Goal: Task Accomplishment & Management: Manage account settings

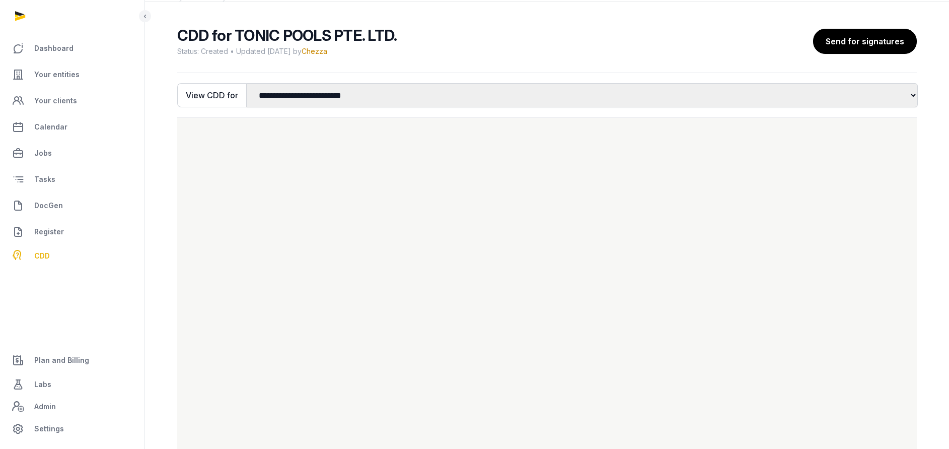
scroll to position [79, 0]
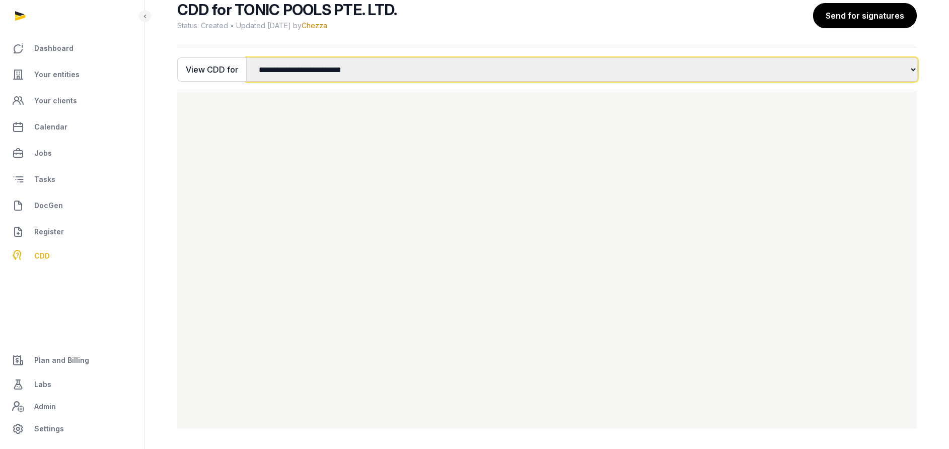
click at [342, 66] on select "**********" at bounding box center [582, 69] width 672 height 24
click at [339, 71] on select "**********" at bounding box center [582, 69] width 672 height 24
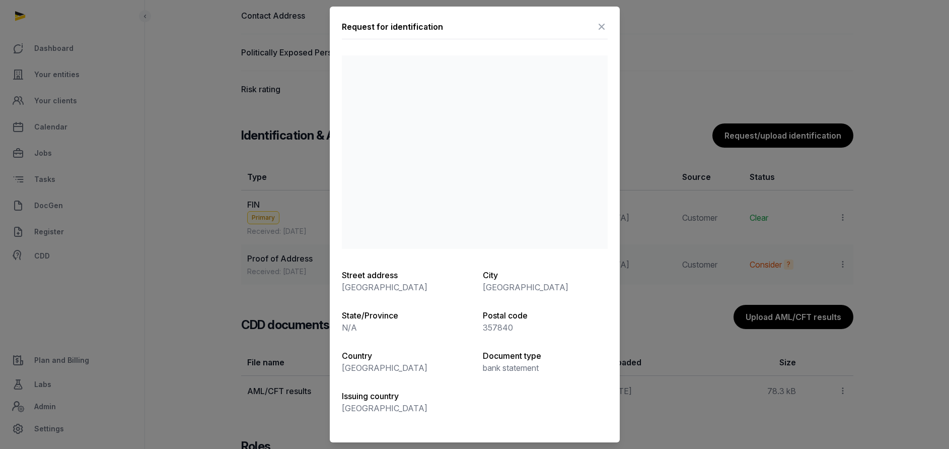
click at [604, 26] on icon at bounding box center [602, 27] width 12 height 16
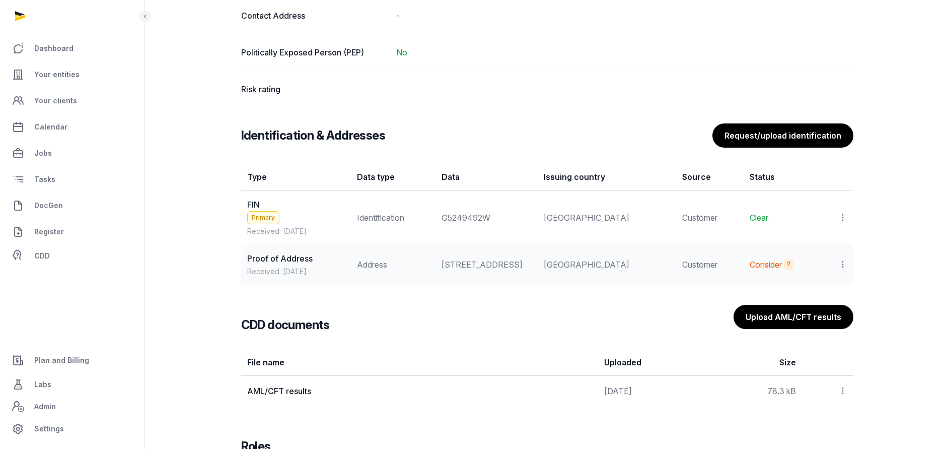
click at [843, 218] on icon at bounding box center [843, 217] width 9 height 11
click at [812, 244] on div "View" at bounding box center [798, 245] width 97 height 20
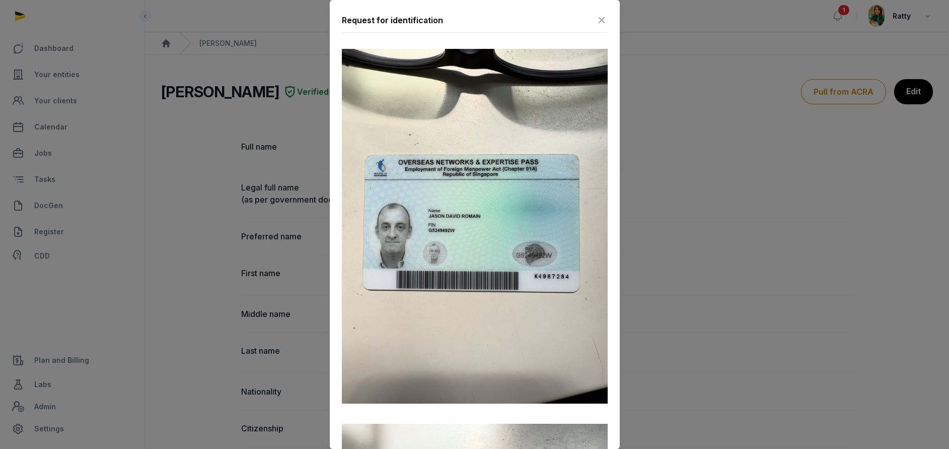
click at [381, 77] on img at bounding box center [475, 226] width 266 height 355
click at [598, 28] on icon at bounding box center [602, 20] width 12 height 16
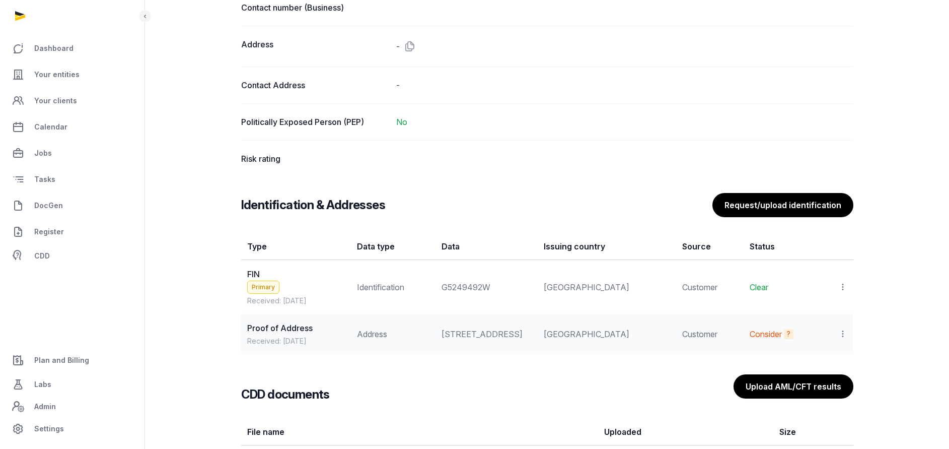
scroll to position [793, 0]
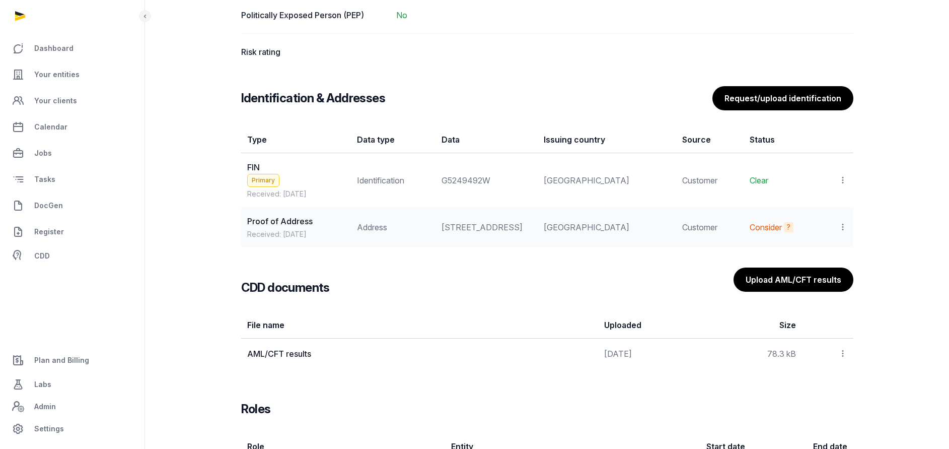
click at [844, 180] on icon at bounding box center [843, 180] width 9 height 11
click at [823, 226] on span "Populate Information" at bounding box center [799, 228] width 77 height 10
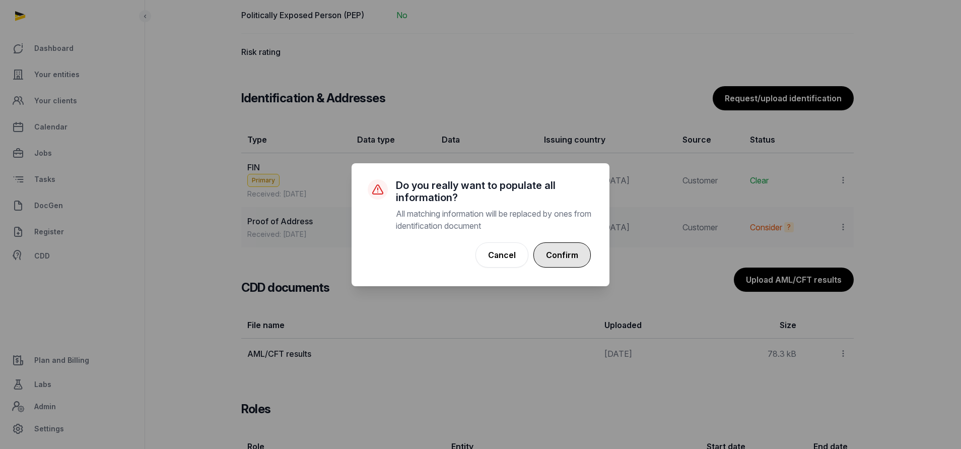
click at [547, 253] on button "Confirm" at bounding box center [561, 254] width 57 height 25
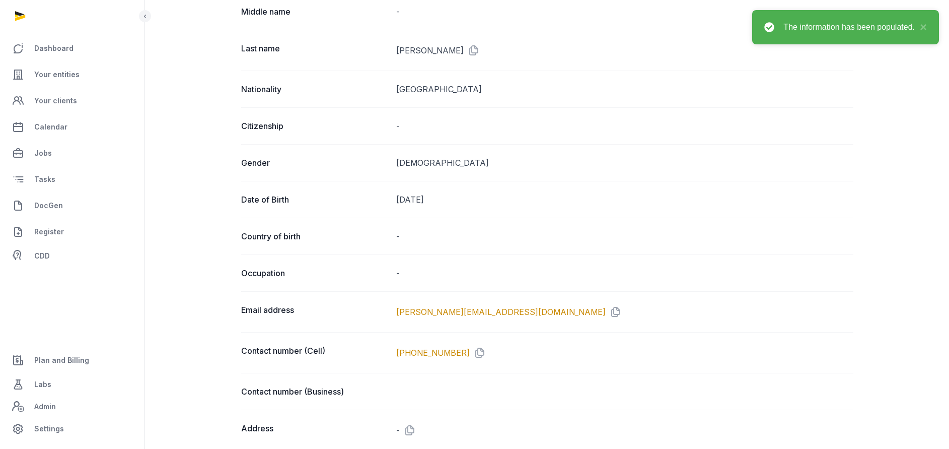
scroll to position [436, 0]
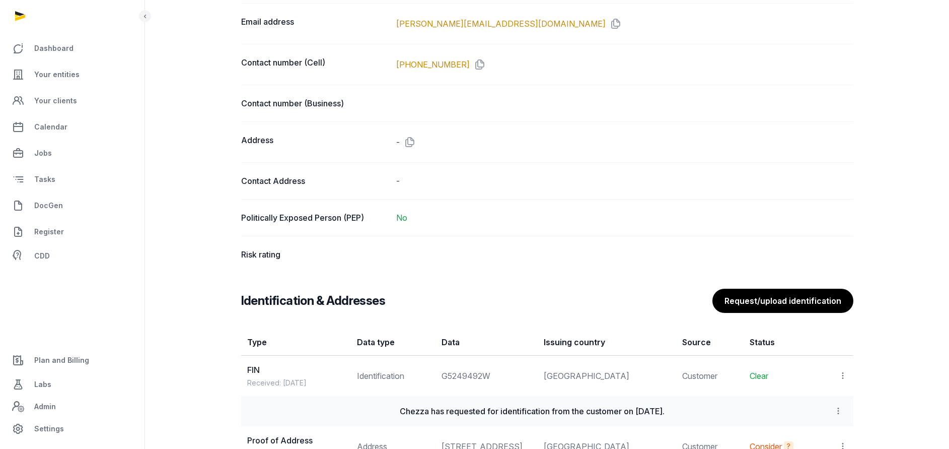
scroll to position [755, 0]
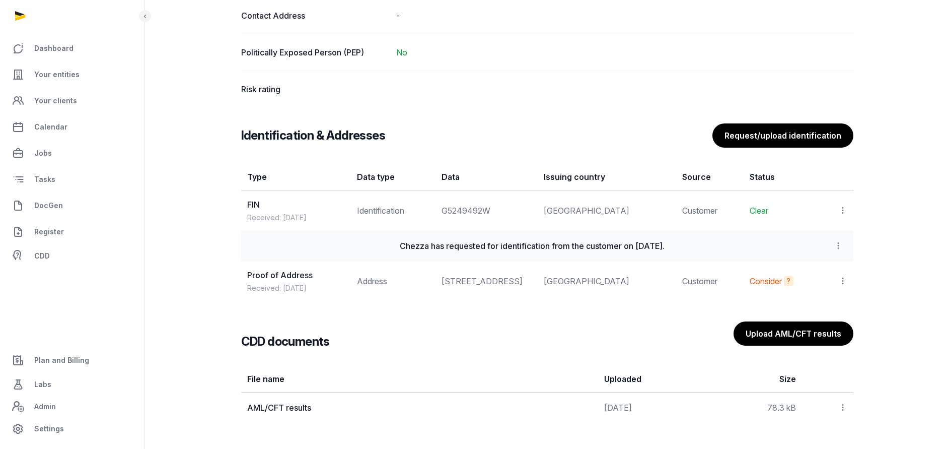
click at [840, 209] on icon at bounding box center [843, 210] width 9 height 11
click at [815, 238] on div "View" at bounding box center [798, 238] width 97 height 20
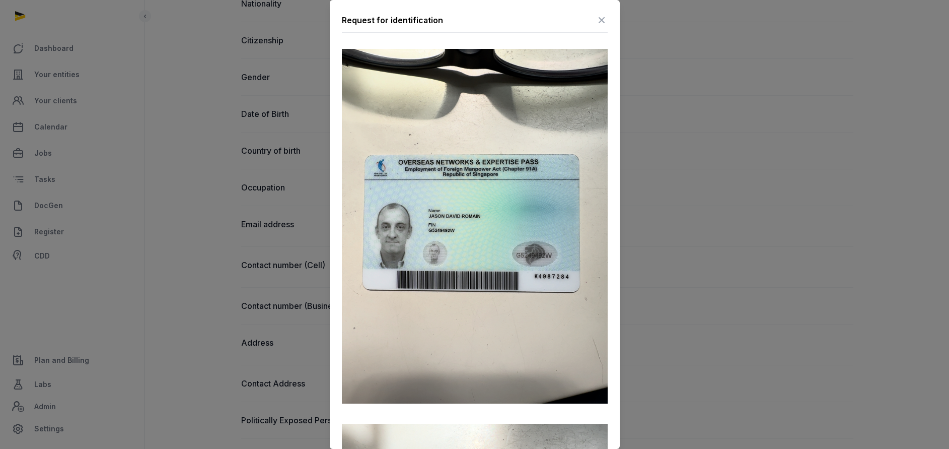
scroll to position [281, 0]
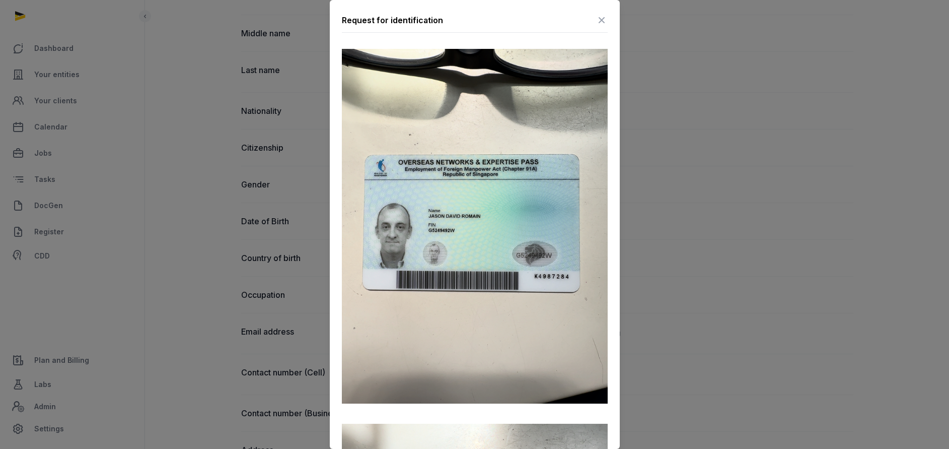
click at [596, 23] on icon at bounding box center [602, 20] width 12 height 16
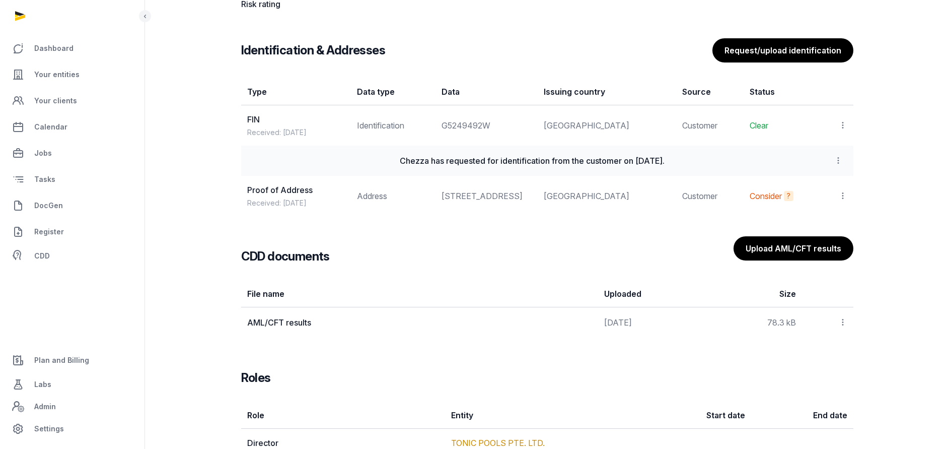
scroll to position [885, 0]
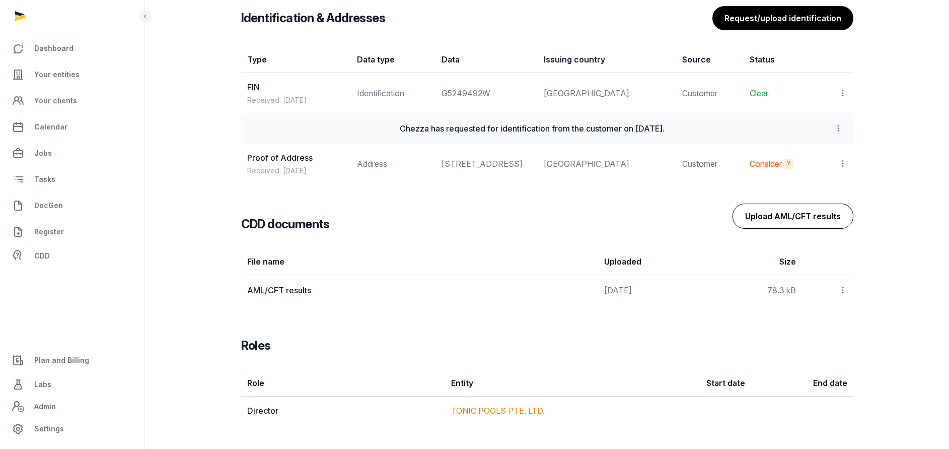
click at [800, 213] on button "Upload AML/CFT results" at bounding box center [793, 215] width 121 height 25
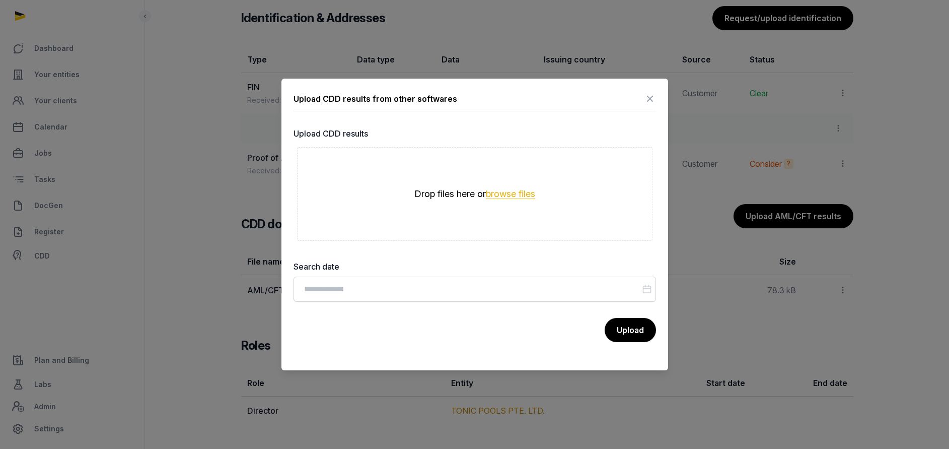
click at [509, 192] on button "browse files" at bounding box center [510, 194] width 49 height 10
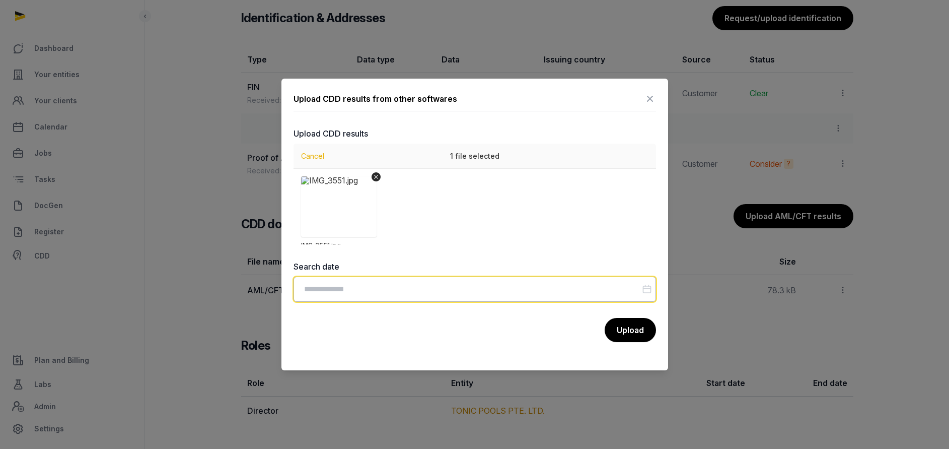
click at [400, 289] on input "Datepicker input" at bounding box center [475, 289] width 363 height 25
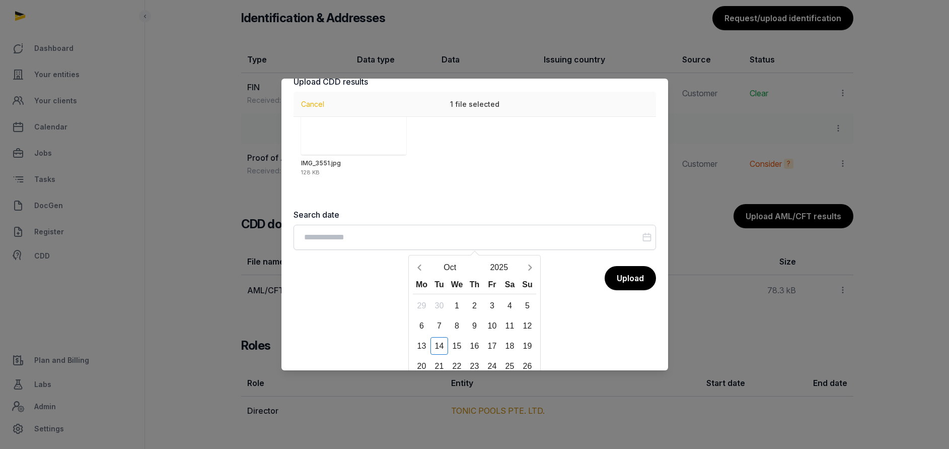
scroll to position [76, 0]
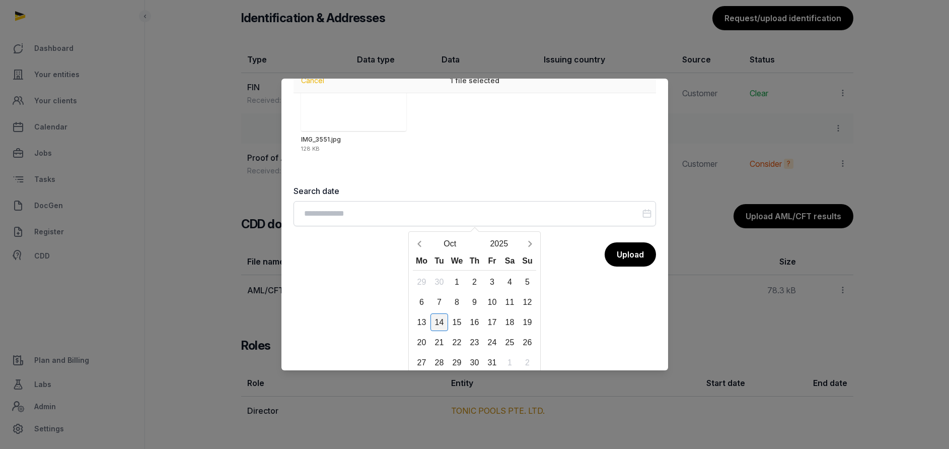
click at [439, 319] on div "14" at bounding box center [440, 322] width 18 height 18
type input "**********"
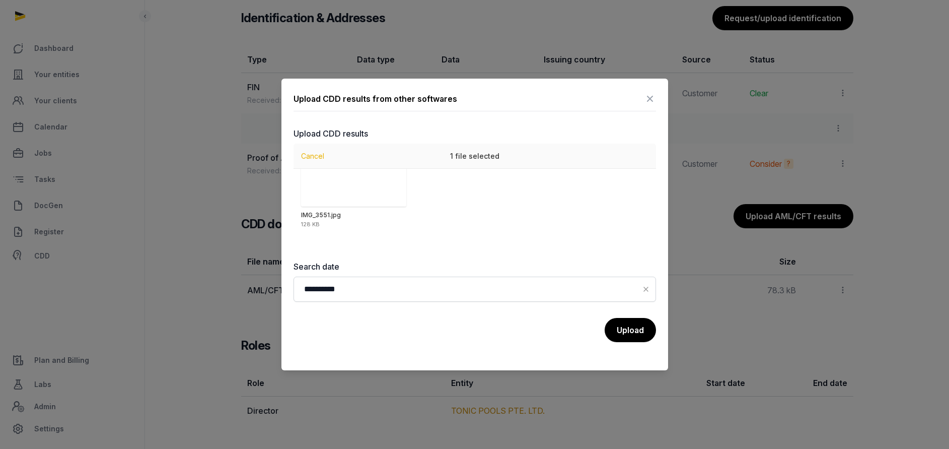
scroll to position [28, 0]
click at [620, 334] on button "Upload" at bounding box center [630, 329] width 52 height 25
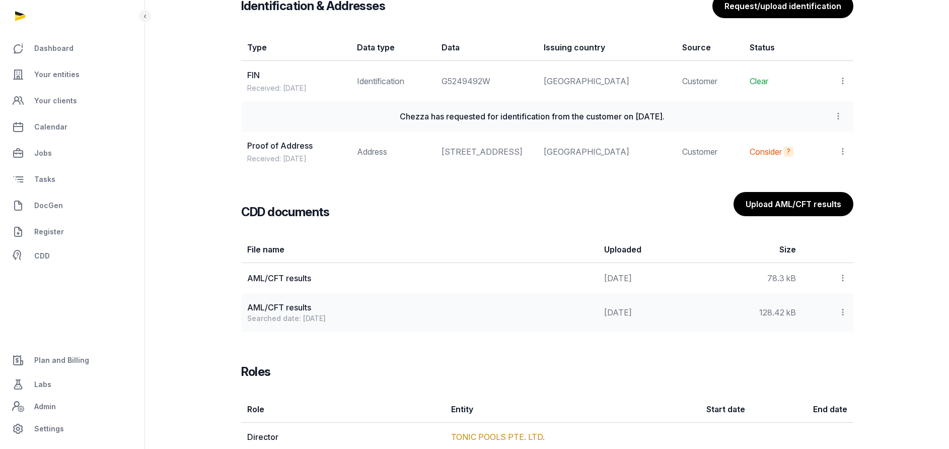
click at [841, 283] on icon at bounding box center [843, 277] width 9 height 11
click at [813, 312] on div "View" at bounding box center [807, 305] width 81 height 20
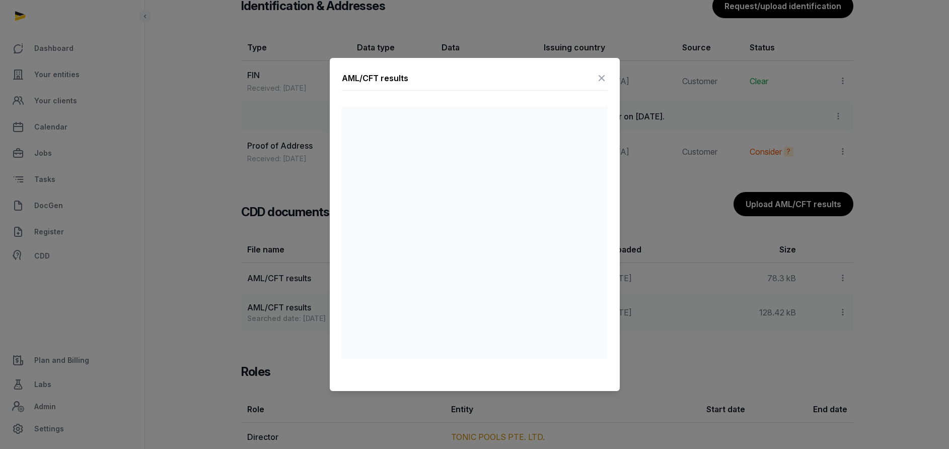
click at [604, 80] on icon at bounding box center [602, 78] width 12 height 16
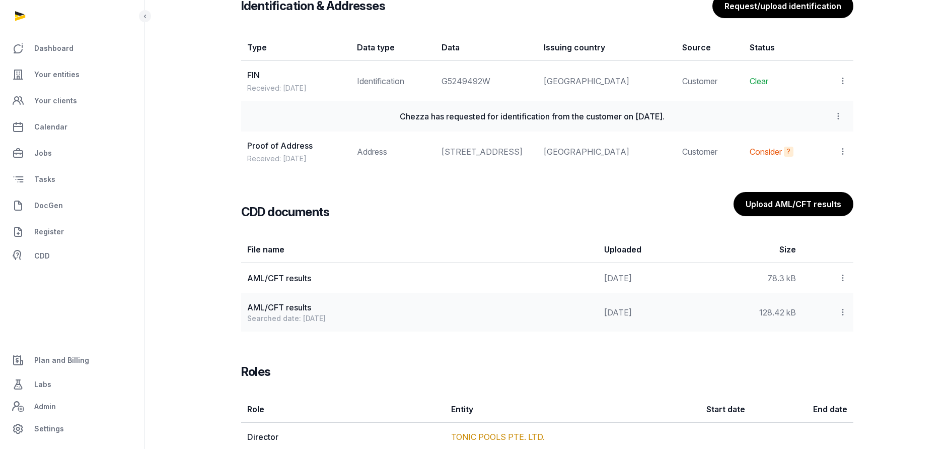
click at [842, 317] on icon at bounding box center [843, 312] width 9 height 11
click at [818, 350] on div "View" at bounding box center [807, 339] width 81 height 20
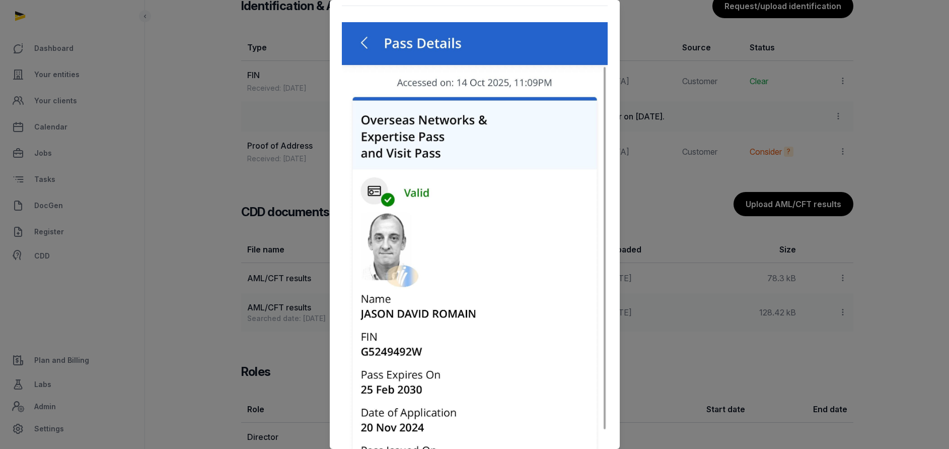
scroll to position [0, 0]
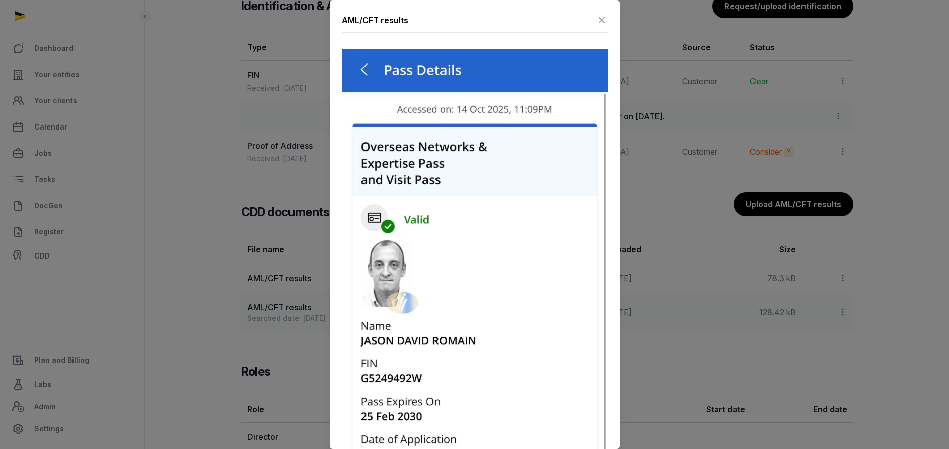
click at [596, 18] on icon at bounding box center [602, 20] width 12 height 16
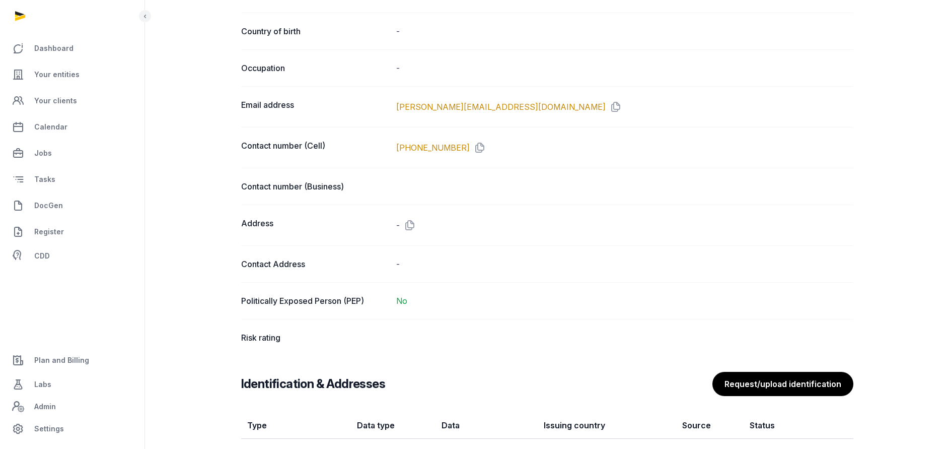
scroll to position [734, 0]
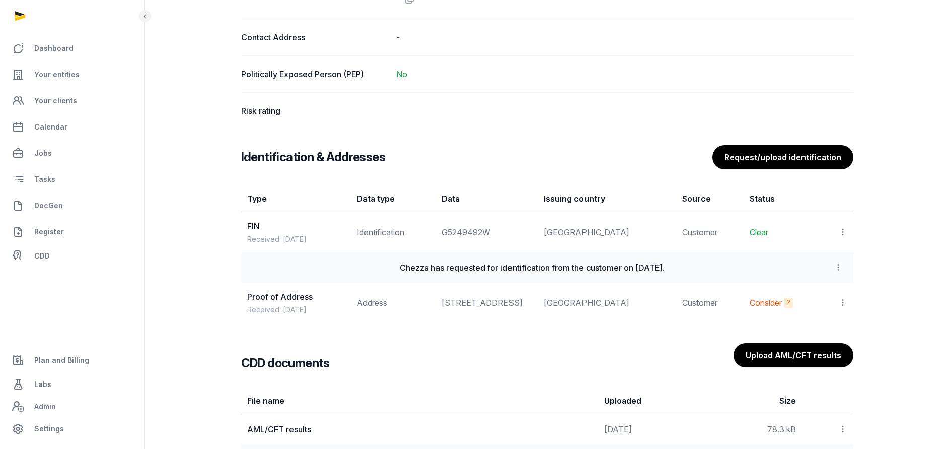
click at [843, 308] on icon at bounding box center [843, 302] width 9 height 11
click at [825, 334] on span "View" at bounding box center [828, 330] width 18 height 10
